Goal: Use online tool/utility: Utilize a website feature to perform a specific function

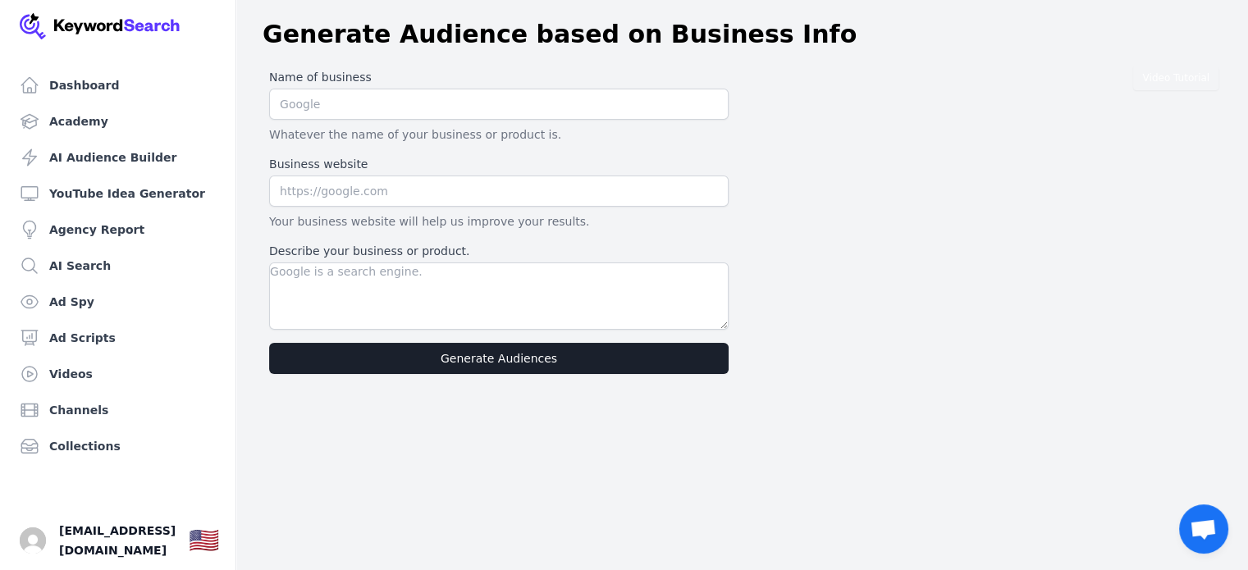
click at [386, 220] on p "Your business website will help us improve your results." at bounding box center [499, 221] width 460 height 16
click at [305, 199] on input "text" at bounding box center [499, 191] width 460 height 31
paste input "[URL][DOMAIN_NAME]"
type input "[URL][DOMAIN_NAME]"
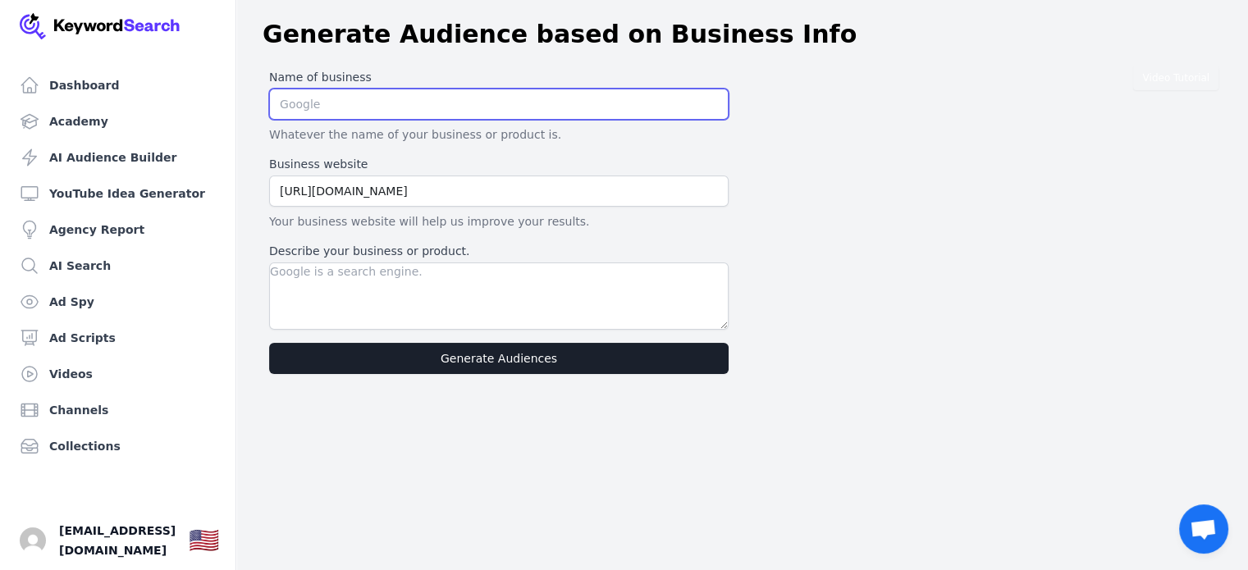
click at [409, 100] on input "text" at bounding box center [499, 104] width 460 height 31
type input "Discovery Nursery"
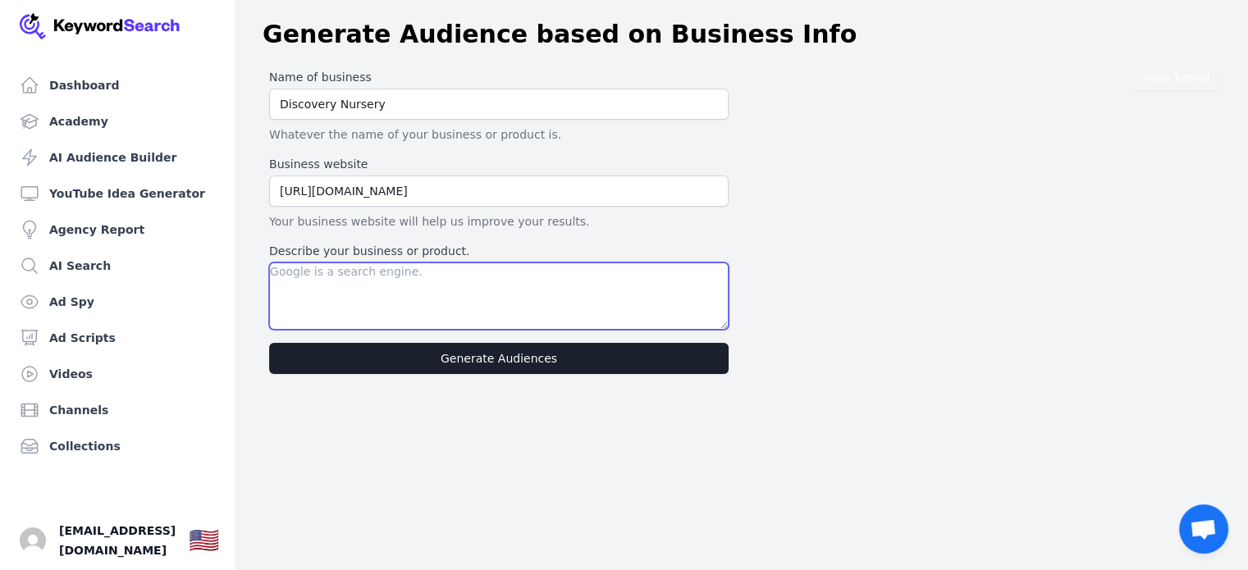
click at [478, 277] on textarea "Describe your business or product." at bounding box center [499, 296] width 460 height 67
type textarea "Childcare"
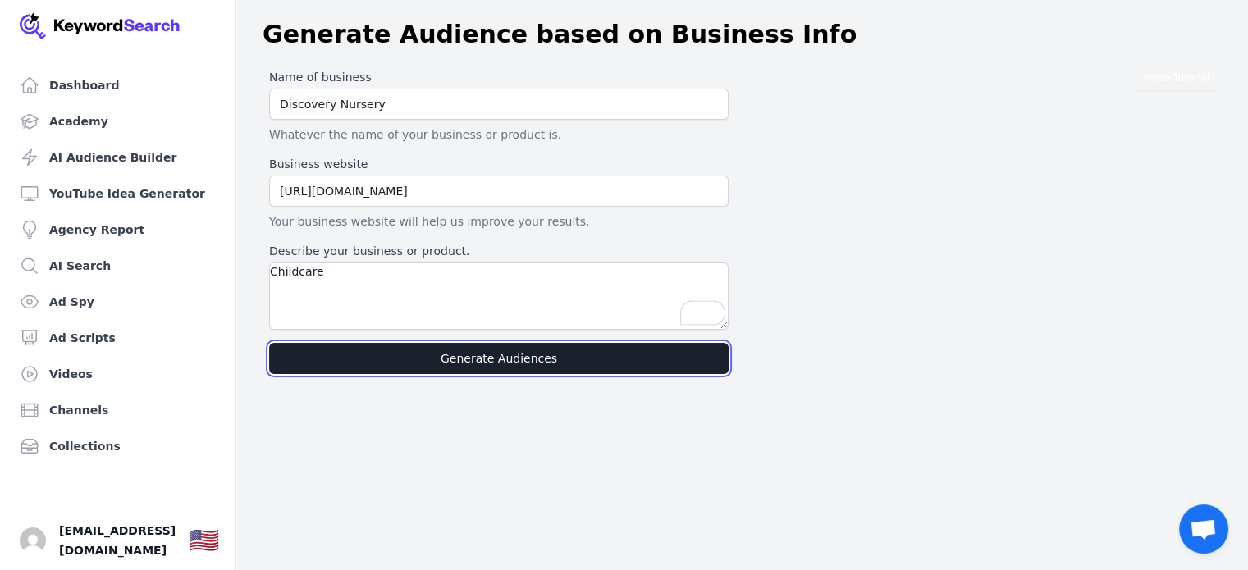
click at [551, 364] on button "Generate Audiences" at bounding box center [499, 358] width 460 height 31
